Goal: Browse casually

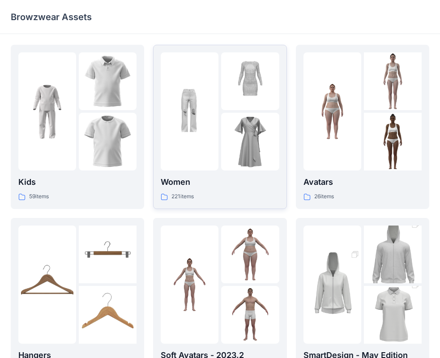
click at [208, 108] on img at bounding box center [190, 112] width 58 height 58
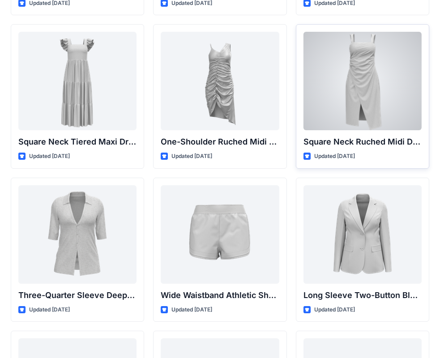
scroll to position [647, 0]
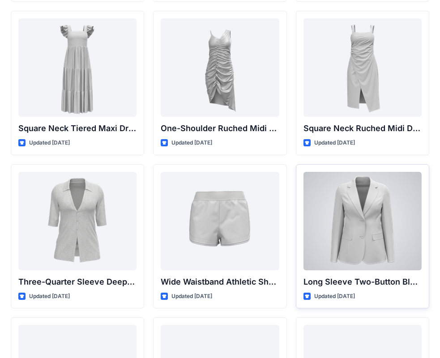
click at [357, 222] on div at bounding box center [362, 221] width 118 height 98
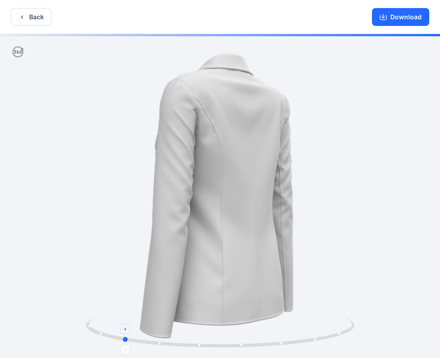
drag, startPoint x: 236, startPoint y: 346, endPoint x: 138, endPoint y: 346, distance: 98.0
click at [138, 346] on icon at bounding box center [221, 333] width 271 height 34
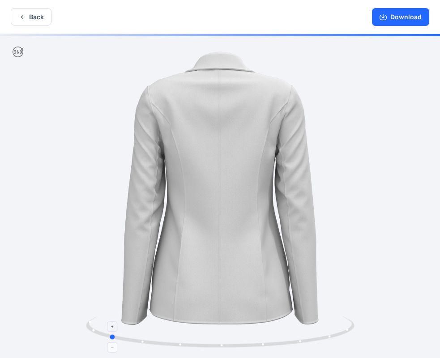
drag, startPoint x: 153, startPoint y: 343, endPoint x: 140, endPoint y: 342, distance: 13.5
click at [140, 342] on icon at bounding box center [221, 333] width 271 height 34
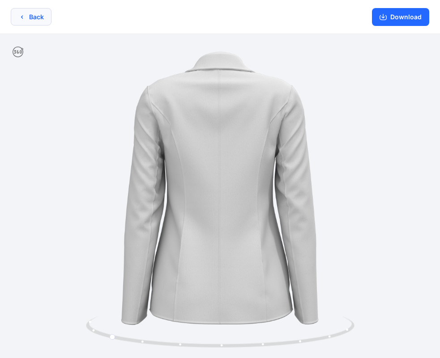
click at [18, 21] on button "Back" at bounding box center [31, 16] width 41 height 17
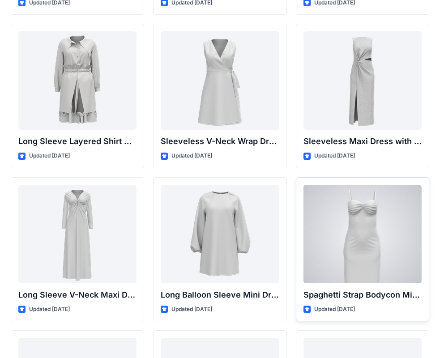
scroll to position [1305, 0]
